Goal: Navigation & Orientation: Understand site structure

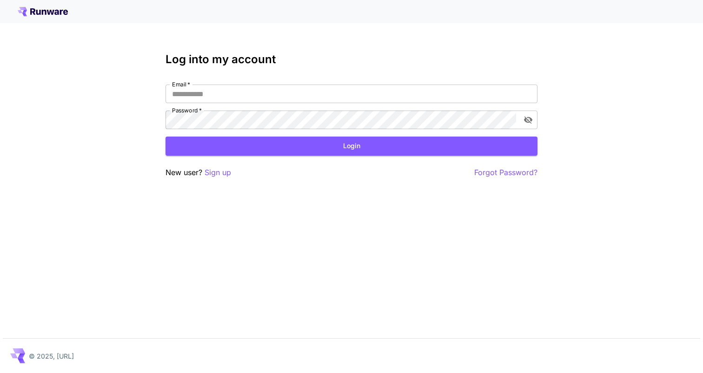
click at [223, 107] on div "Email   * Email   * Password   * Password   *" at bounding box center [351, 107] width 372 height 45
click at [223, 101] on input "Email   *" at bounding box center [351, 94] width 372 height 19
type input "**********"
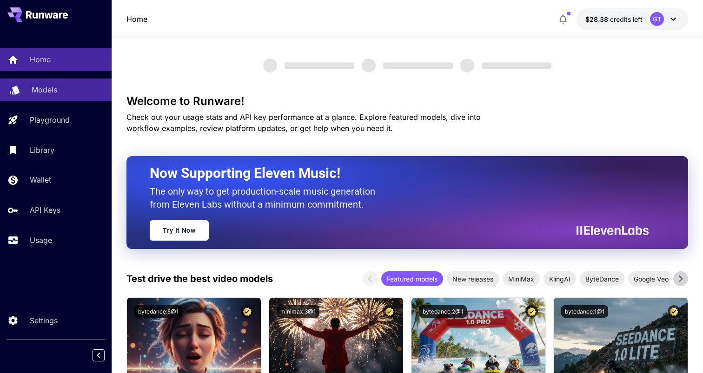
click at [59, 92] on div "Models" at bounding box center [68, 89] width 72 height 11
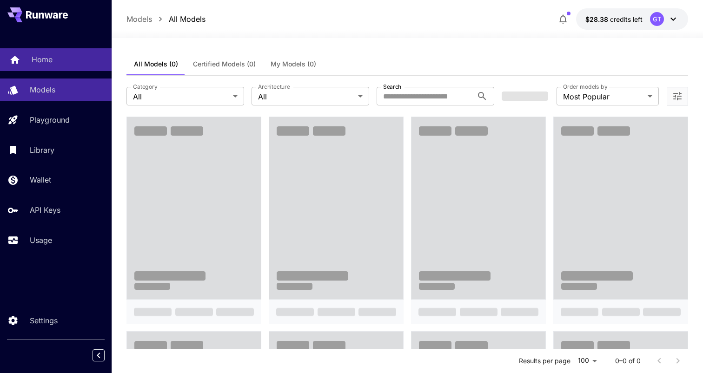
click at [77, 62] on div "Home" at bounding box center [68, 59] width 72 height 11
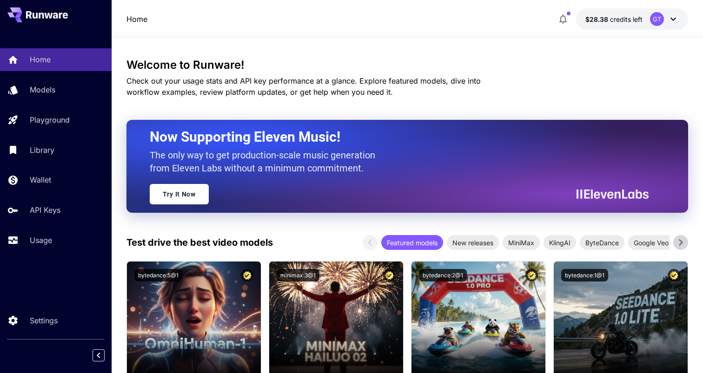
click at [480, 83] on span "Check out your usage stats and API key performance at a glance. Explore feature…" at bounding box center [303, 86] width 354 height 20
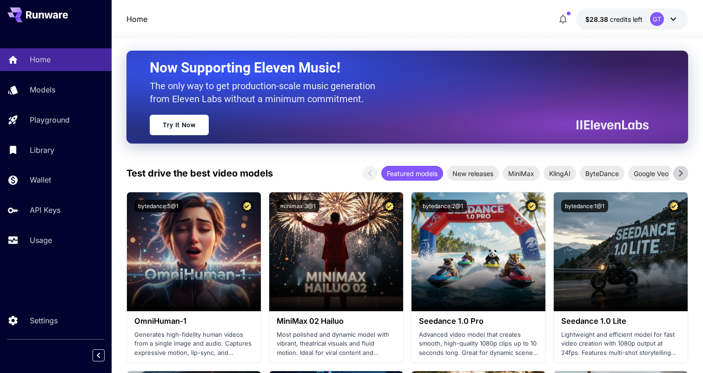
scroll to position [65, 0]
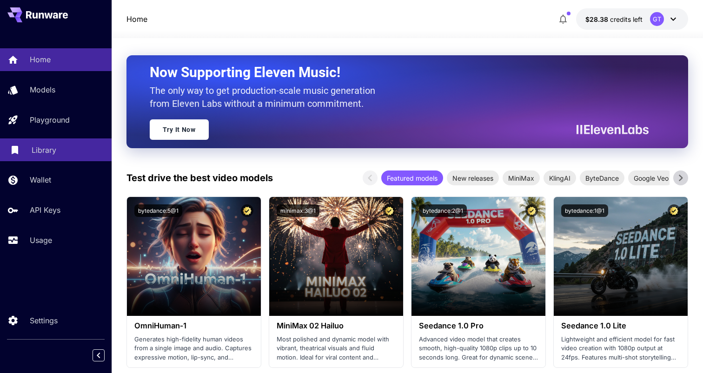
click at [72, 158] on link "Library" at bounding box center [56, 149] width 112 height 23
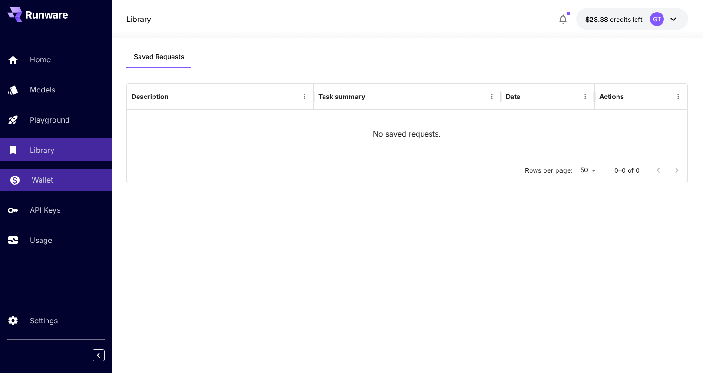
click at [67, 178] on div "Wallet" at bounding box center [68, 179] width 72 height 11
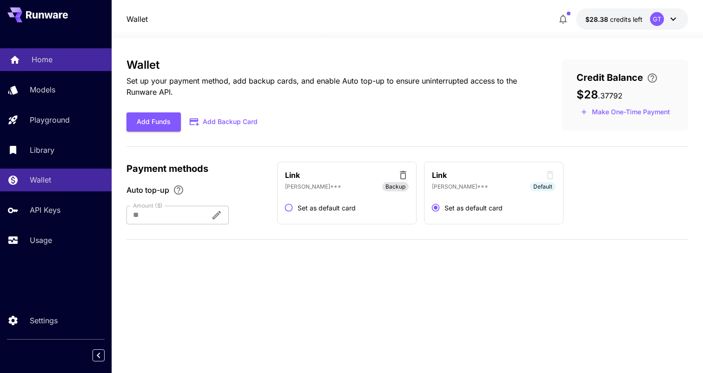
click at [67, 59] on div "Home" at bounding box center [68, 59] width 72 height 11
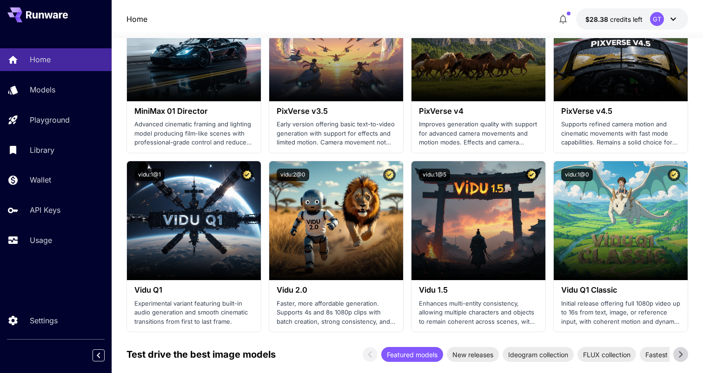
scroll to position [816, 0]
